Goal: Task Accomplishment & Management: Manage account settings

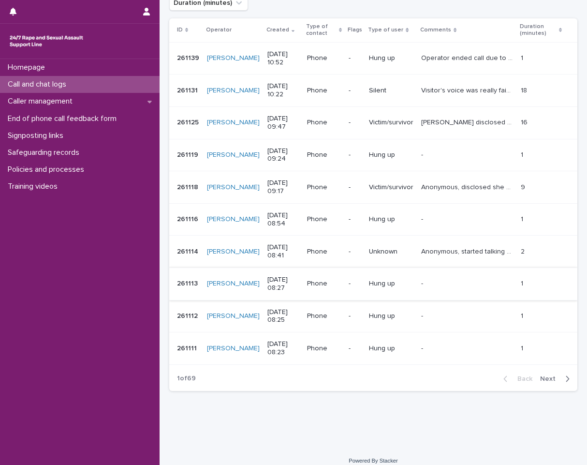
scroll to position [177, 0]
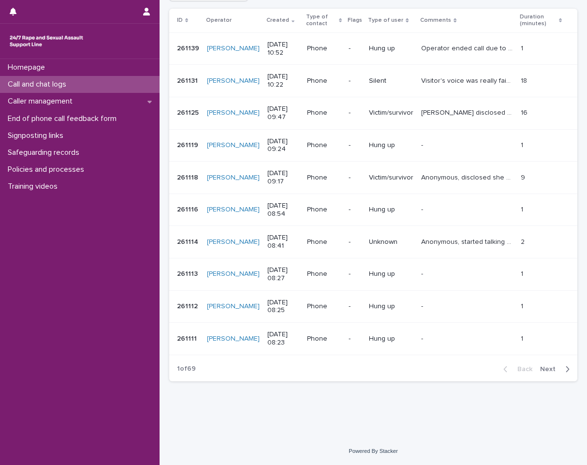
click at [540, 370] on span "Next" at bounding box center [550, 369] width 21 height 7
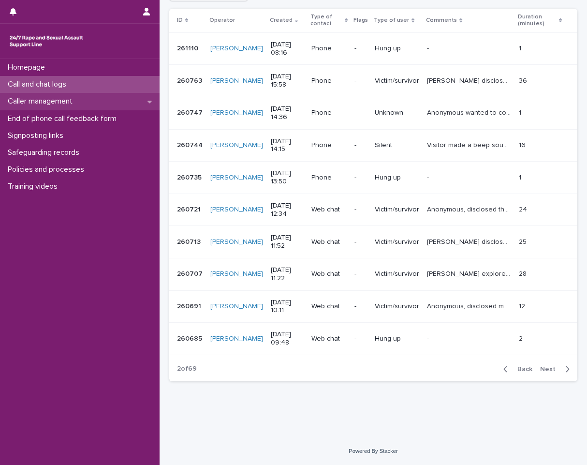
click at [66, 101] on p "Caller management" at bounding box center [42, 101] width 76 height 9
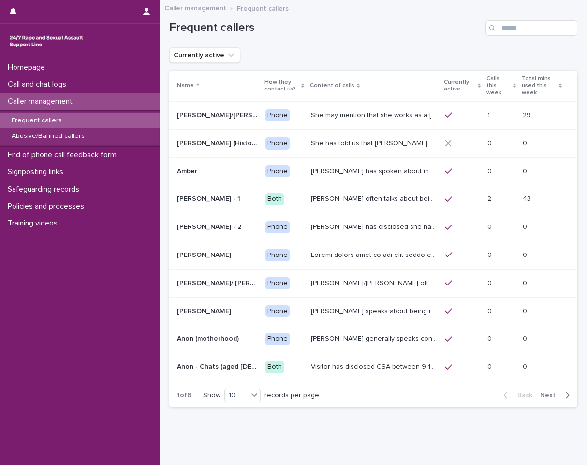
click at [60, 119] on p "Frequent callers" at bounding box center [37, 121] width 66 height 8
click at [499, 25] on input "Search" at bounding box center [532, 27] width 92 height 15
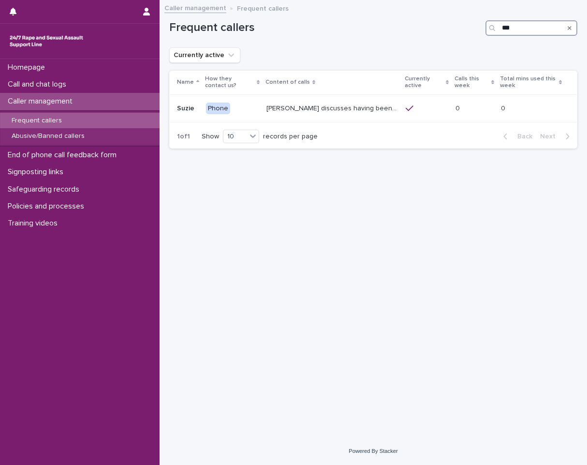
type input "***"
click at [56, 126] on div "Frequent callers" at bounding box center [80, 121] width 160 height 16
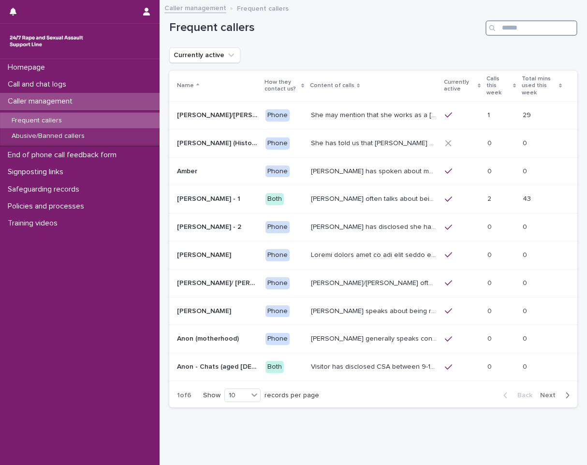
click at [522, 30] on input "Search" at bounding box center [532, 27] width 92 height 15
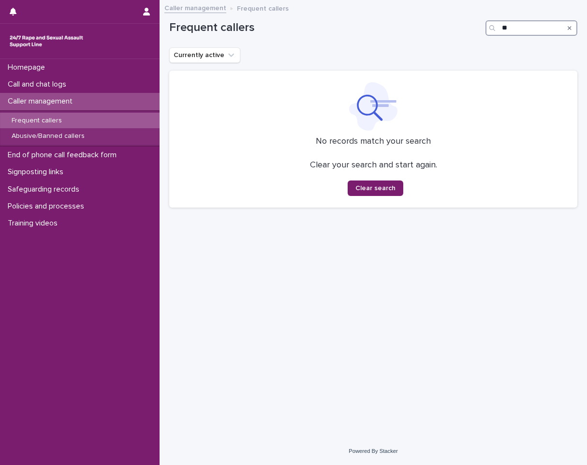
type input "*"
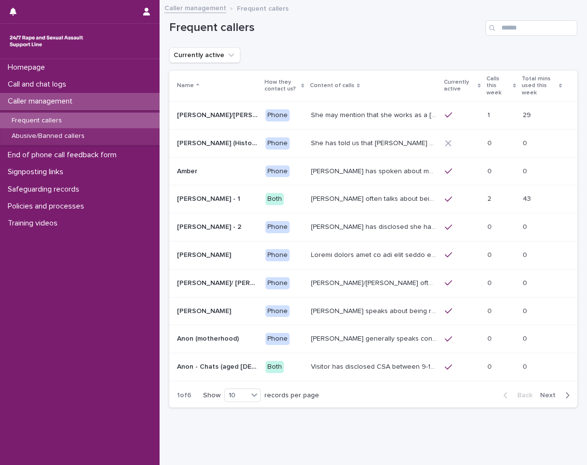
click at [65, 102] on p "Caller management" at bounding box center [42, 101] width 76 height 9
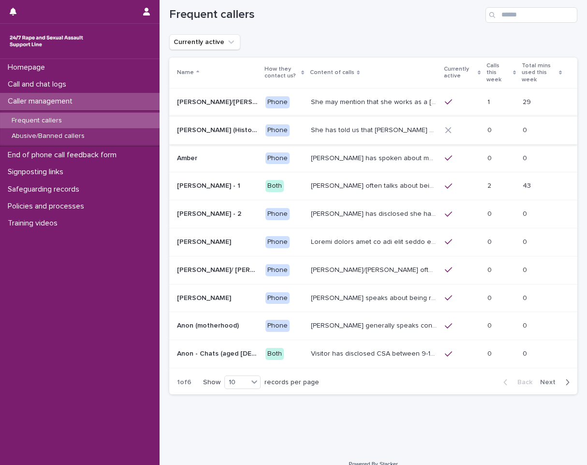
scroll to position [19, 0]
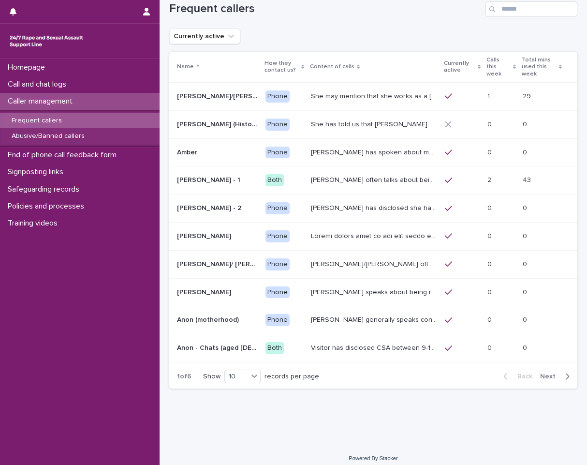
click at [549, 373] on span "Next" at bounding box center [550, 376] width 21 height 7
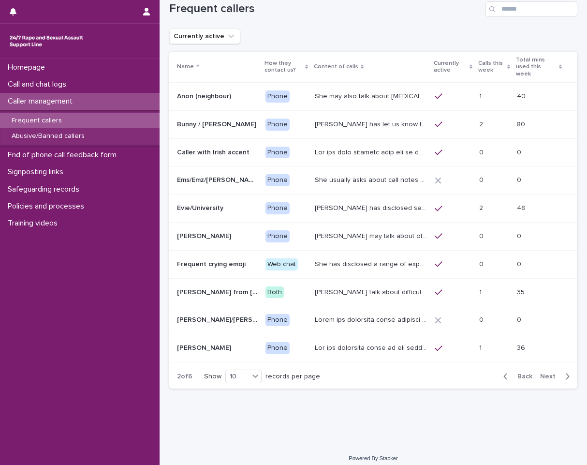
click at [540, 373] on span "Next" at bounding box center [550, 376] width 21 height 7
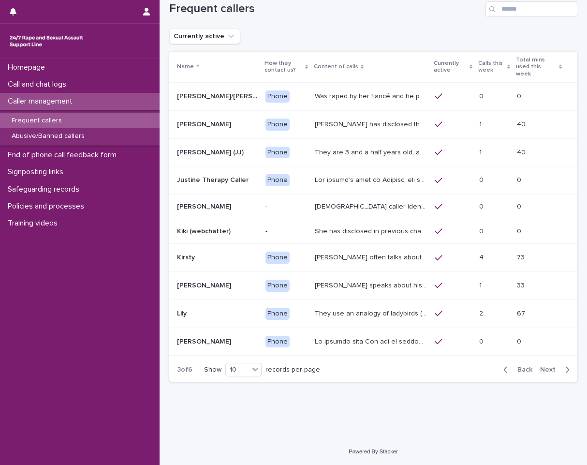
scroll to position [19, 0]
click at [540, 367] on span "Next" at bounding box center [550, 369] width 21 height 7
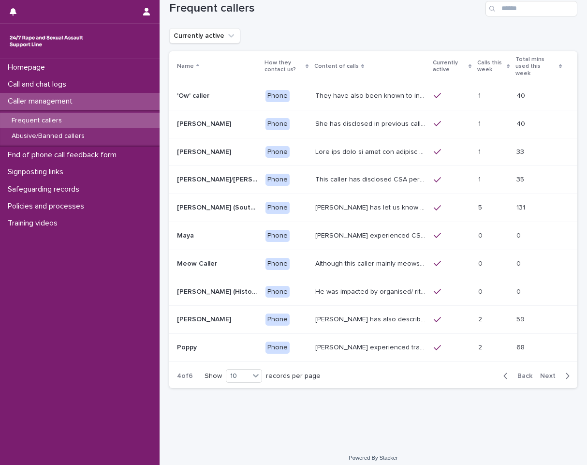
scroll to position [19, 0]
click at [540, 373] on span "Next" at bounding box center [550, 376] width 21 height 7
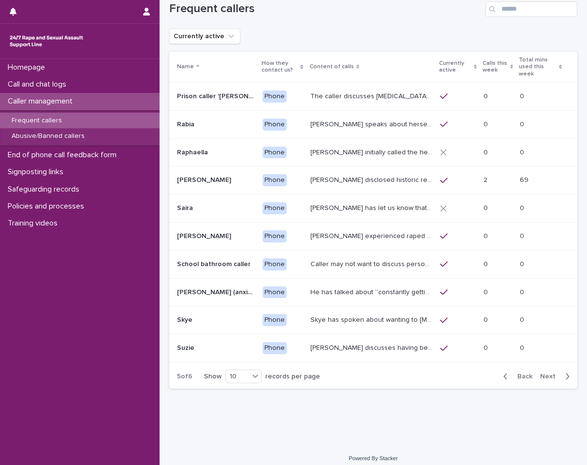
click at [540, 373] on span "Next" at bounding box center [550, 376] width 21 height 7
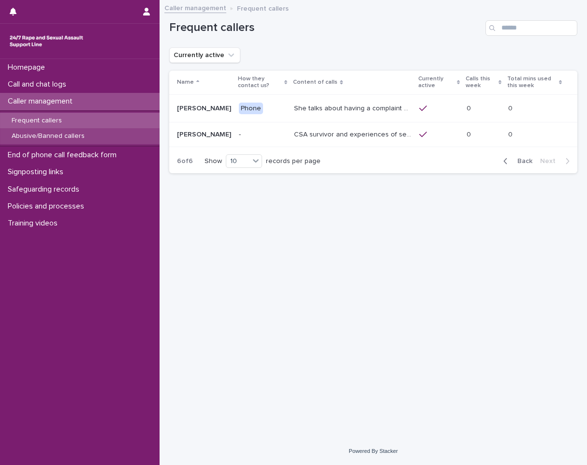
click at [74, 137] on p "Abusive/Banned callers" at bounding box center [48, 136] width 89 height 8
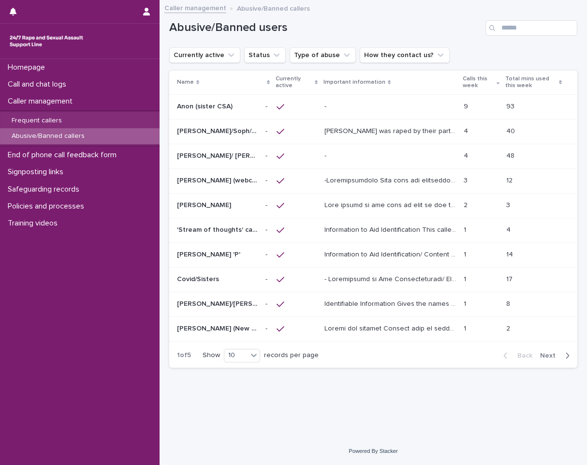
click at [222, 157] on p "[PERSON_NAME]/ [PERSON_NAME]/ [PERSON_NAME]/ [PERSON_NAME]" at bounding box center [218, 155] width 83 height 10
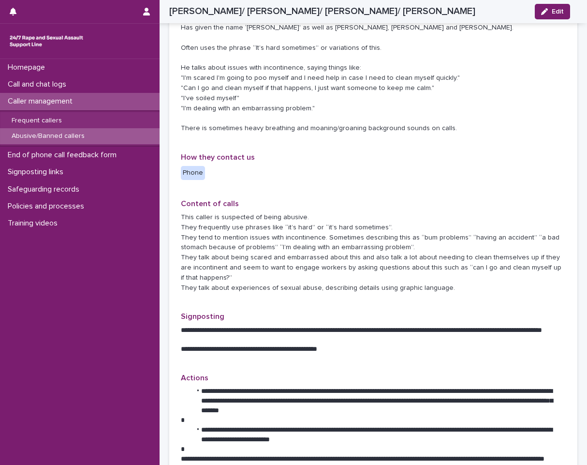
scroll to position [290, 0]
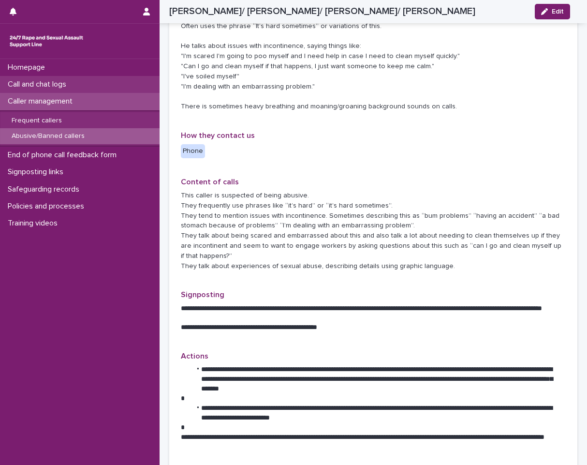
click at [73, 83] on p "Call and chat logs" at bounding box center [39, 84] width 70 height 9
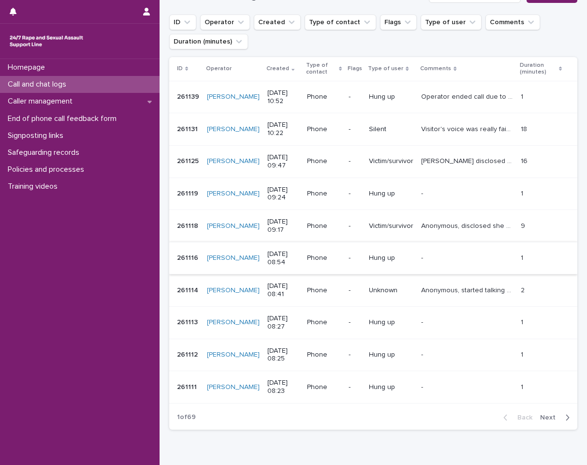
scroll to position [145, 0]
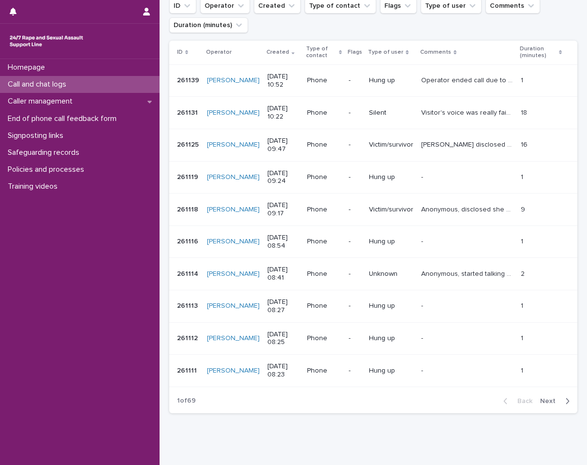
click at [540, 404] on span "Next" at bounding box center [550, 401] width 21 height 7
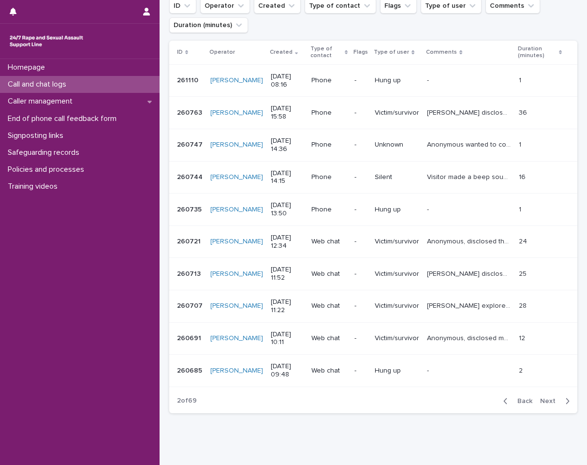
click at [540, 398] on span "Next" at bounding box center [550, 401] width 21 height 7
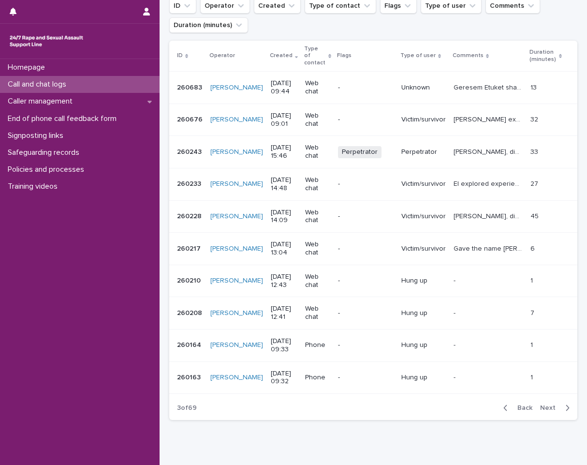
click at [84, 82] on div "Call and chat logs" at bounding box center [80, 84] width 160 height 17
